Goal: Transaction & Acquisition: Obtain resource

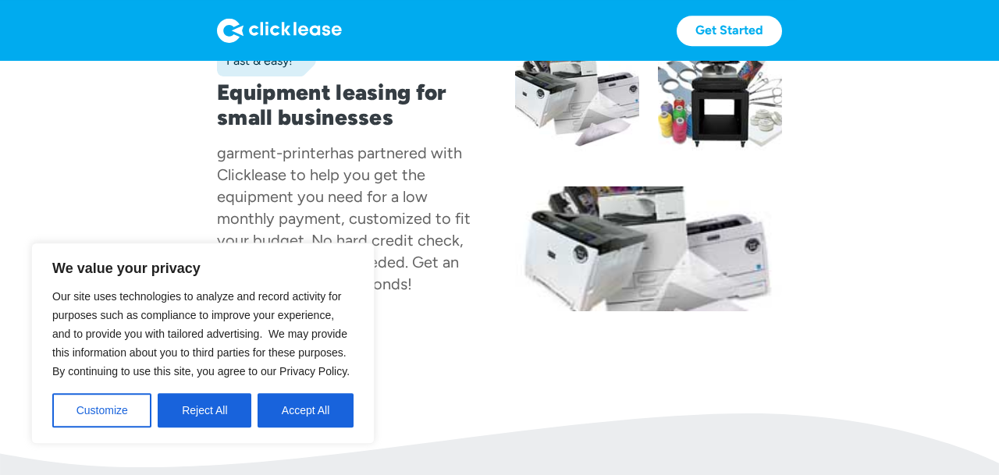
scroll to position [135, 0]
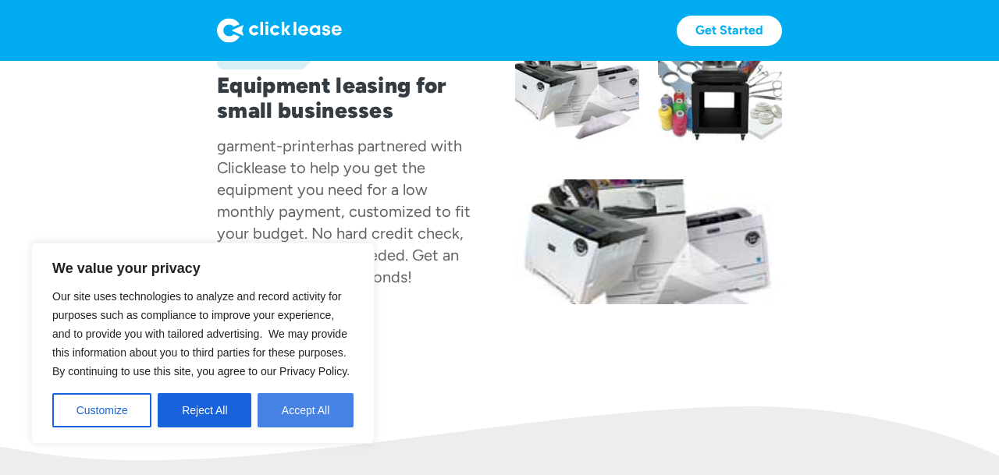
click at [321, 419] on button "Accept All" at bounding box center [306, 410] width 96 height 34
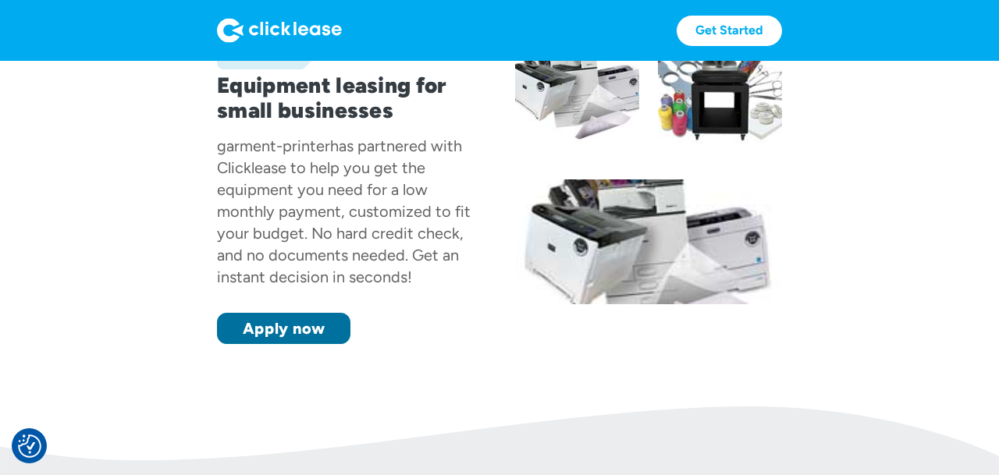
click at [282, 330] on link "Apply now" at bounding box center [283, 328] width 133 height 31
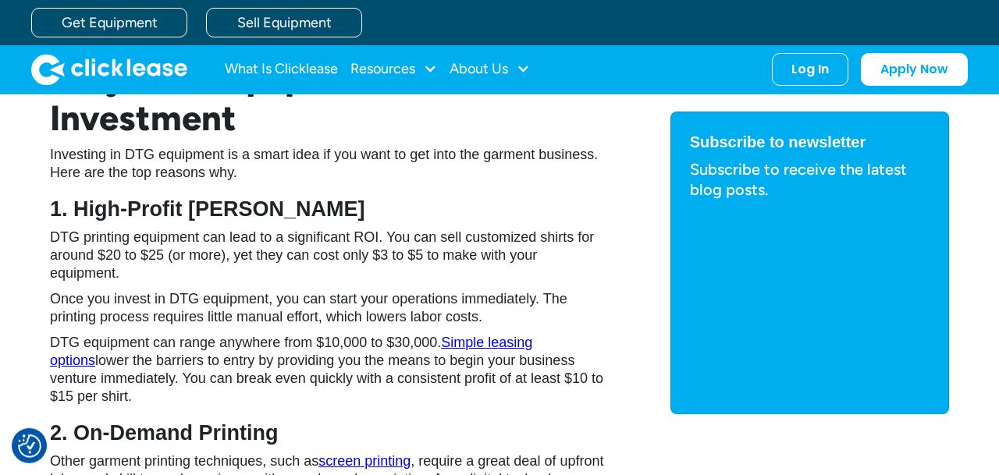
scroll to position [1218, 0]
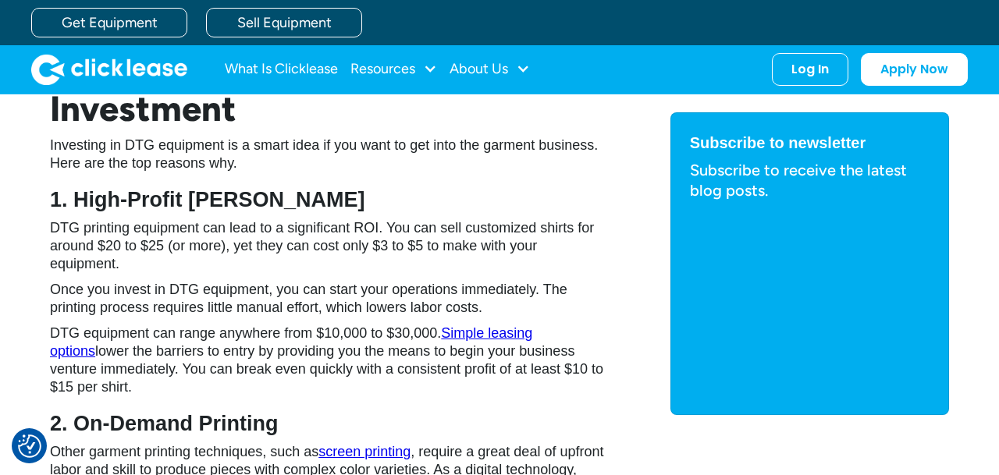
click at [486, 333] on link "Simple leasing options" at bounding box center [291, 343] width 482 height 34
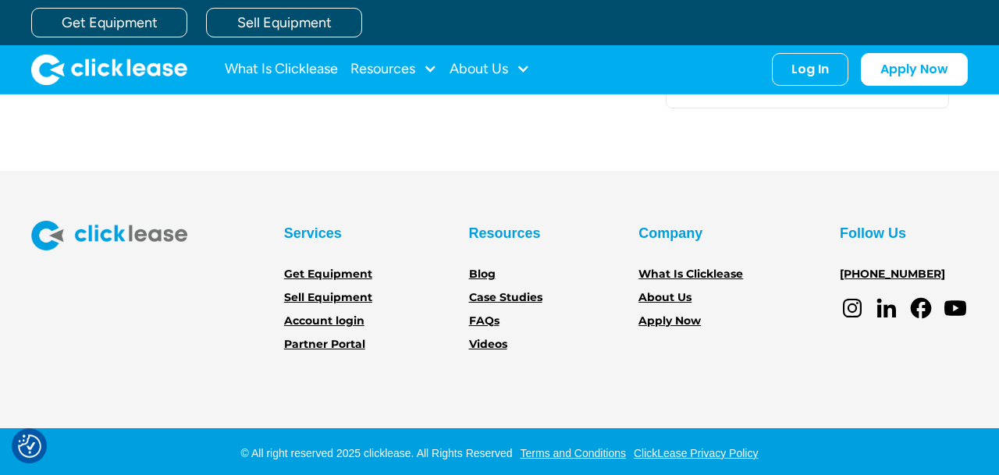
scroll to position [4437, 0]
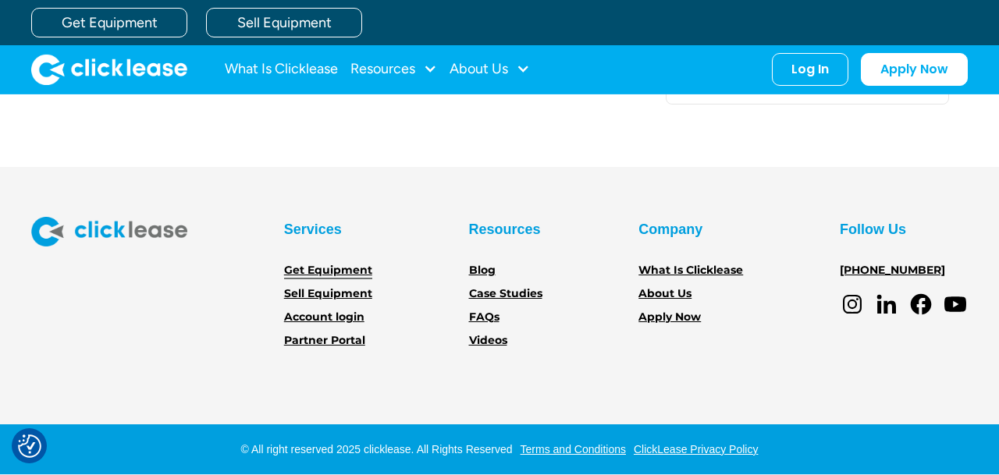
click at [341, 270] on link "Get Equipment" at bounding box center [328, 270] width 88 height 17
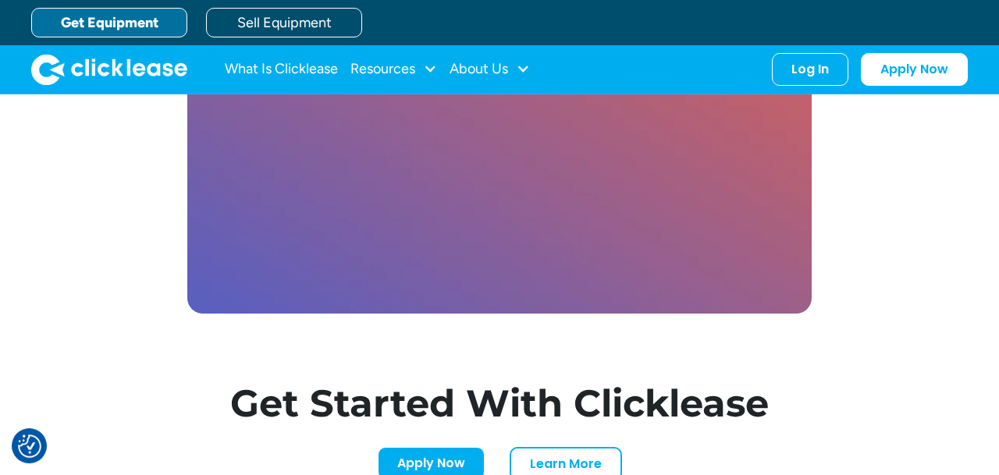
scroll to position [4438, 0]
